Goal: Transaction & Acquisition: Book appointment/travel/reservation

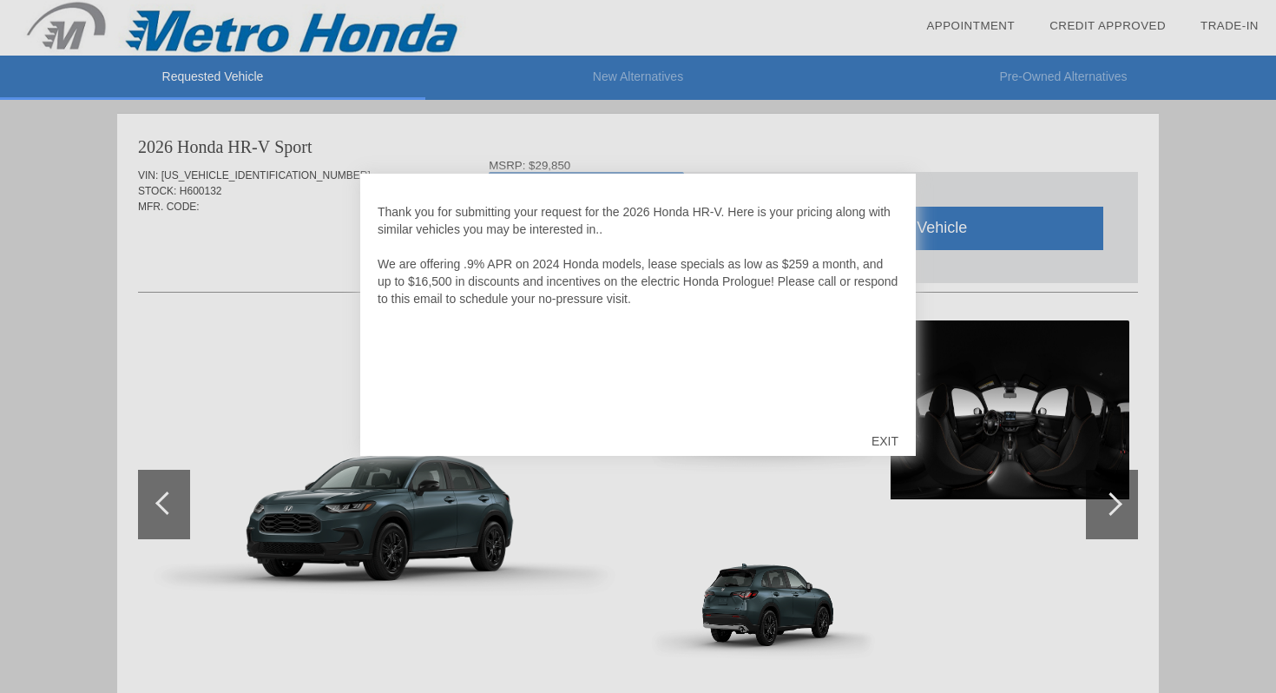
click at [884, 443] on div "EXIT" at bounding box center [885, 441] width 62 height 52
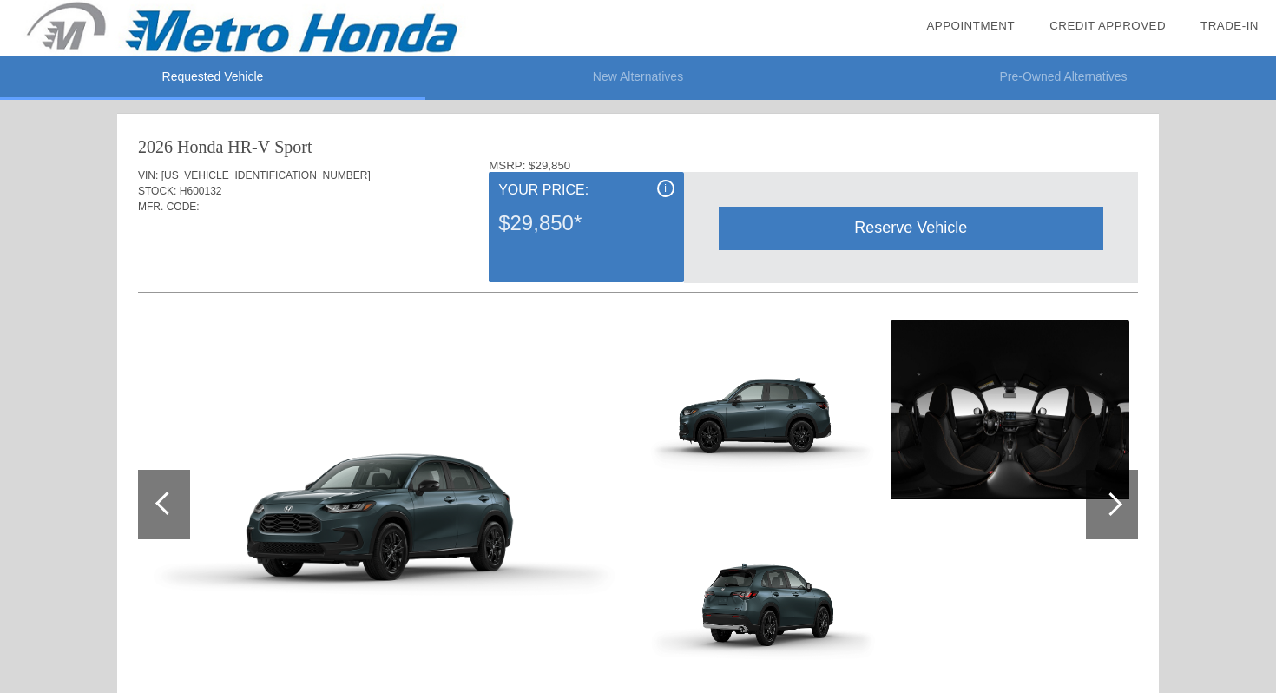
click at [666, 192] on div "i" at bounding box center [665, 188] width 17 height 17
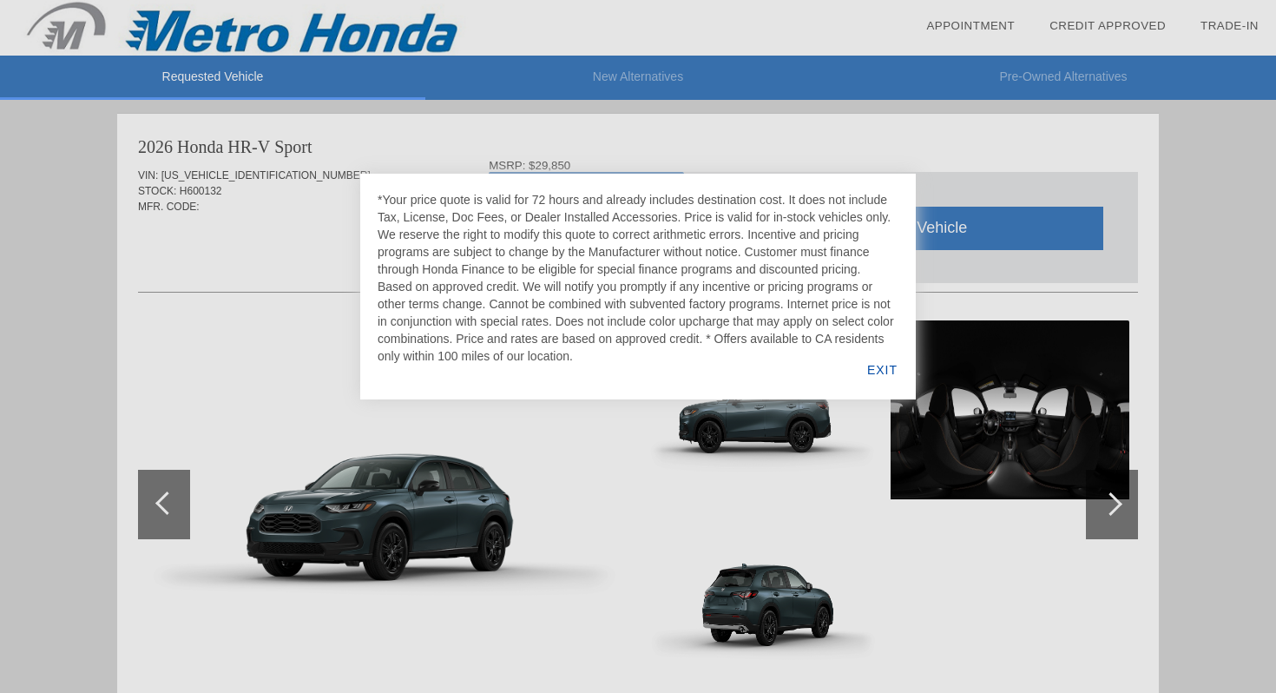
click at [877, 371] on div "EXIT" at bounding box center [882, 369] width 67 height 59
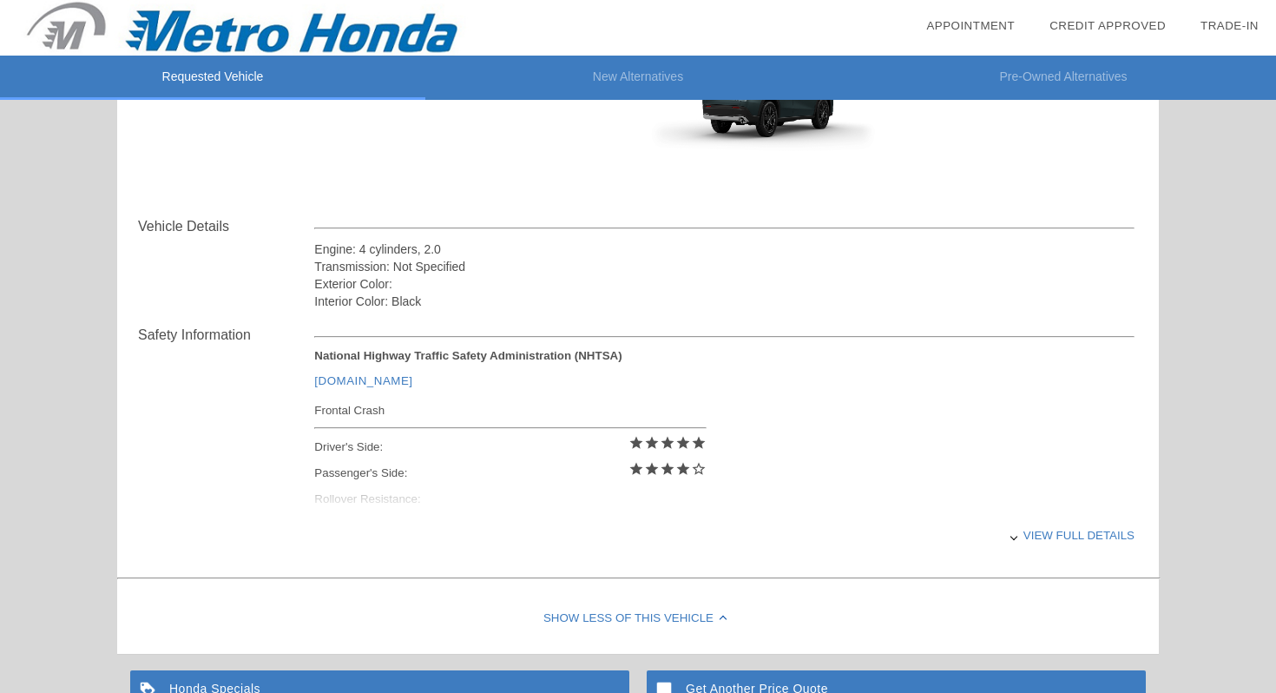
scroll to position [513, 0]
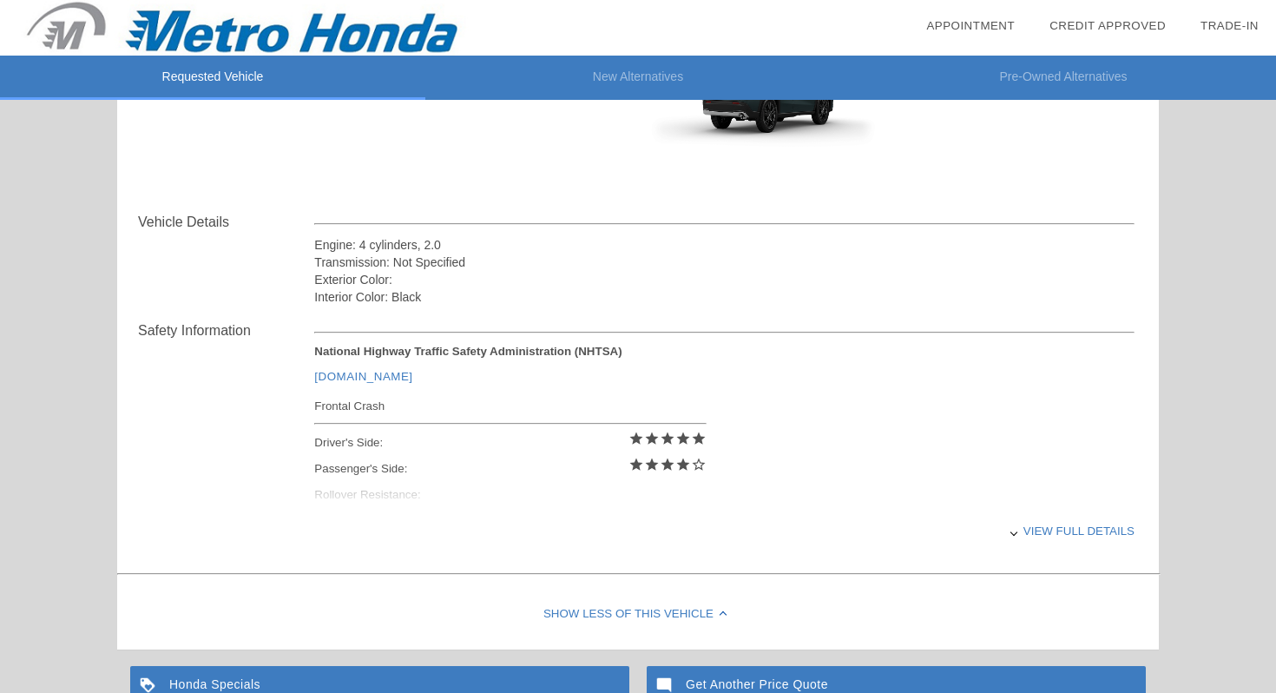
click at [1048, 530] on div "View full details" at bounding box center [724, 530] width 820 height 43
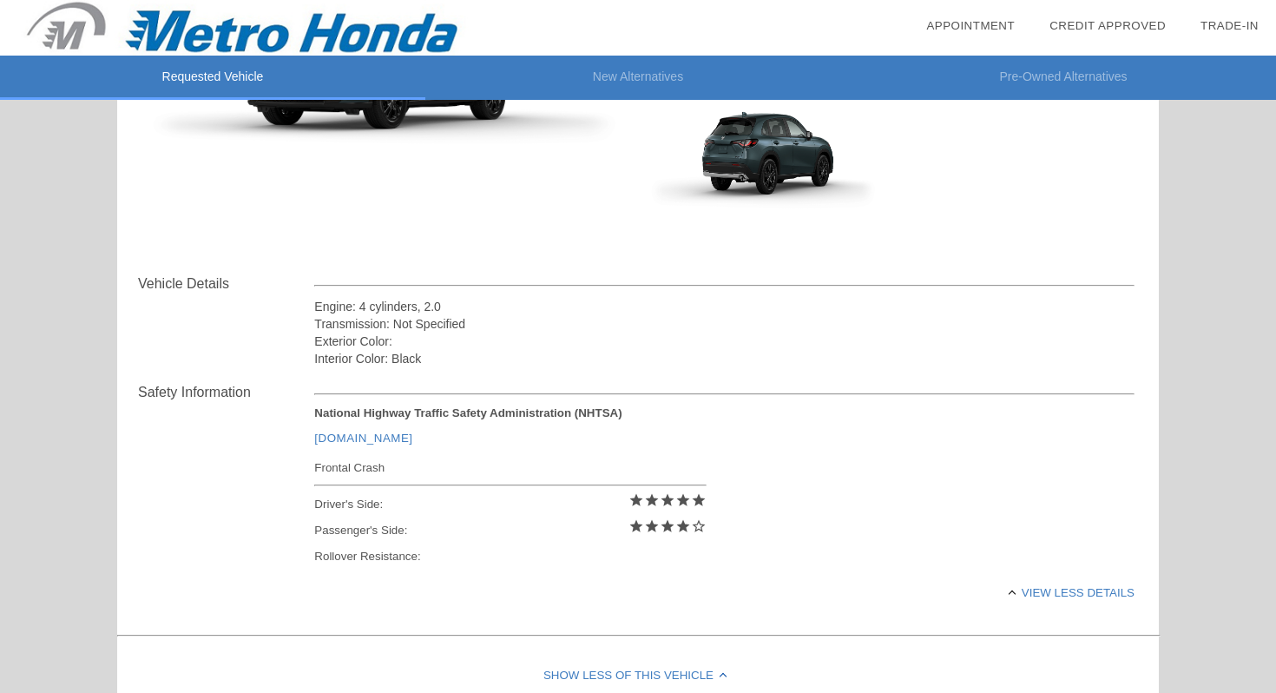
scroll to position [0, 0]
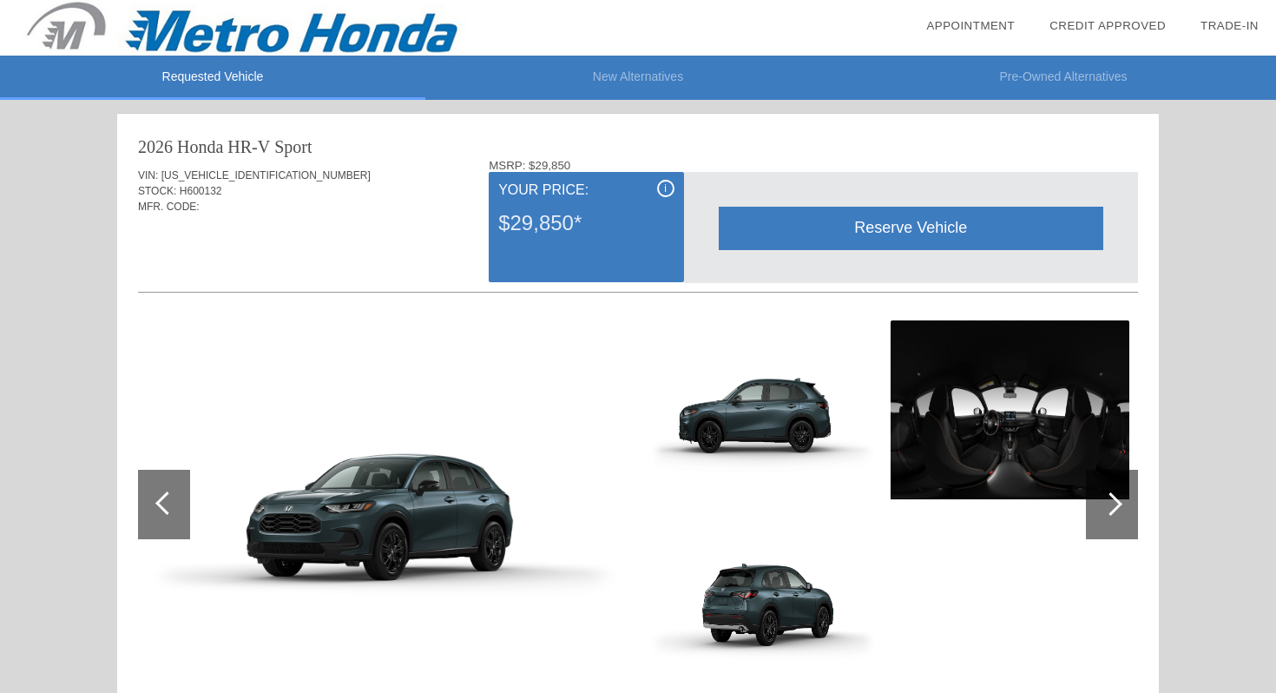
click at [796, 214] on div "Reserve Vehicle" at bounding box center [911, 228] width 384 height 43
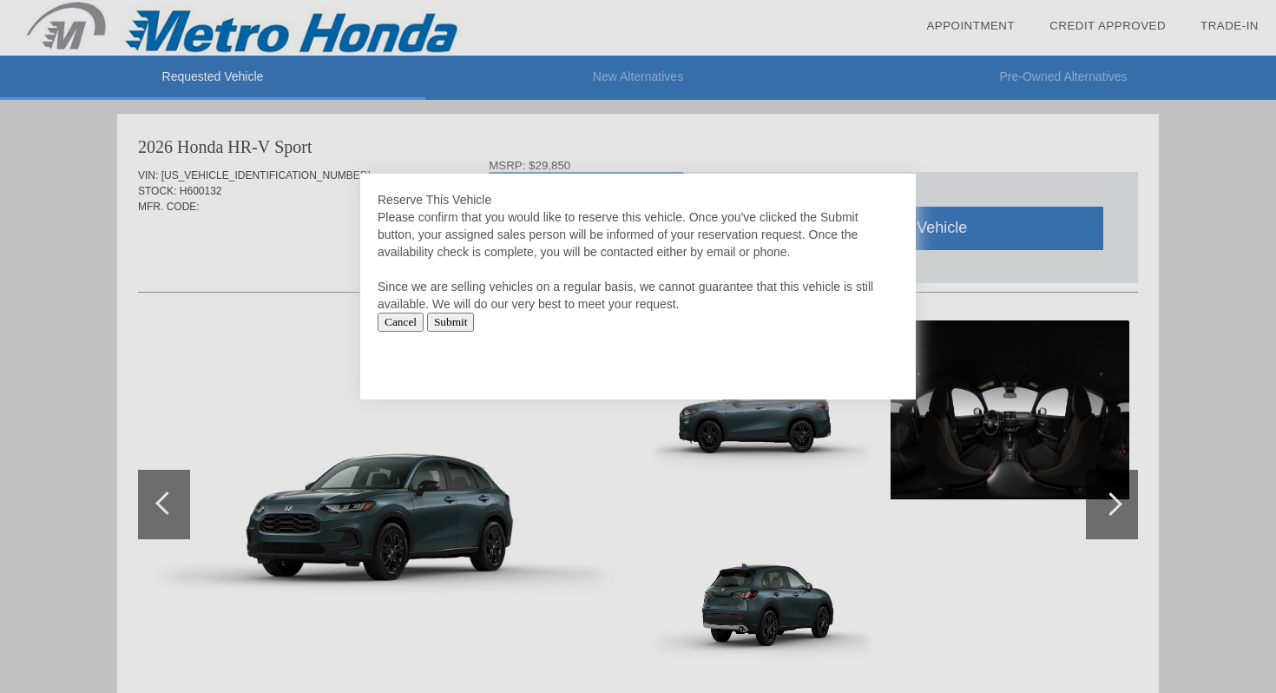
click at [475, 321] on input "Submit" at bounding box center [451, 321] width 48 height 19
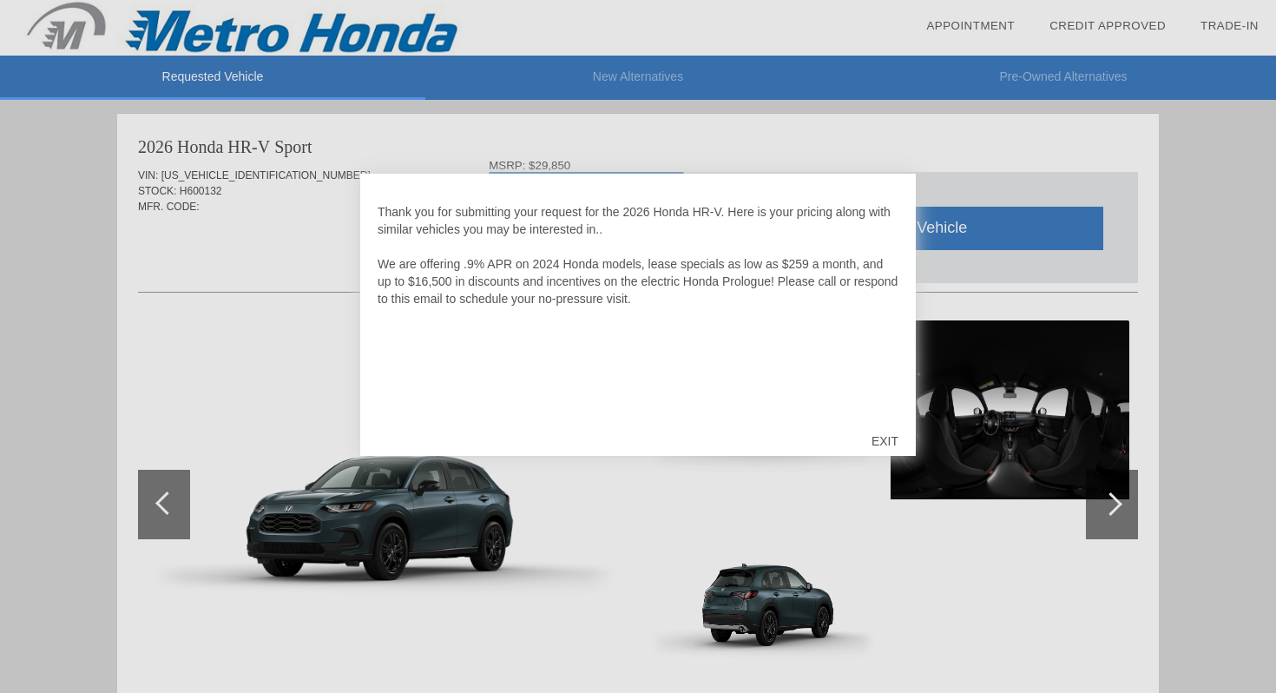
click at [881, 437] on div "EXIT" at bounding box center [885, 441] width 62 height 52
